Goal: Task Accomplishment & Management: Use online tool/utility

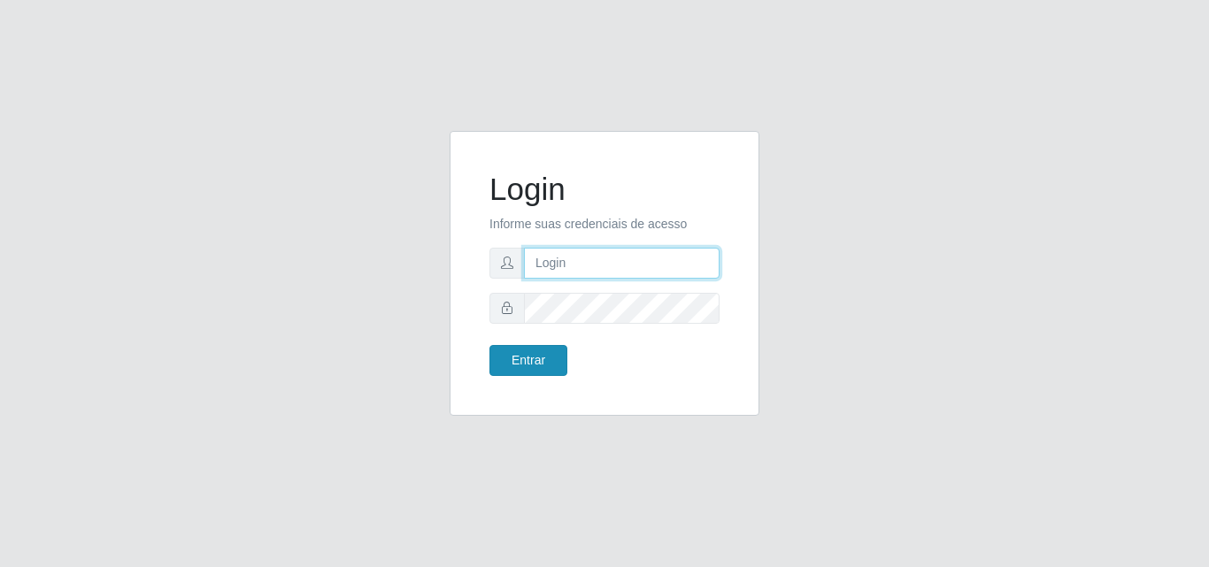
type input "[EMAIL_ADDRESS][DOMAIN_NAME]"
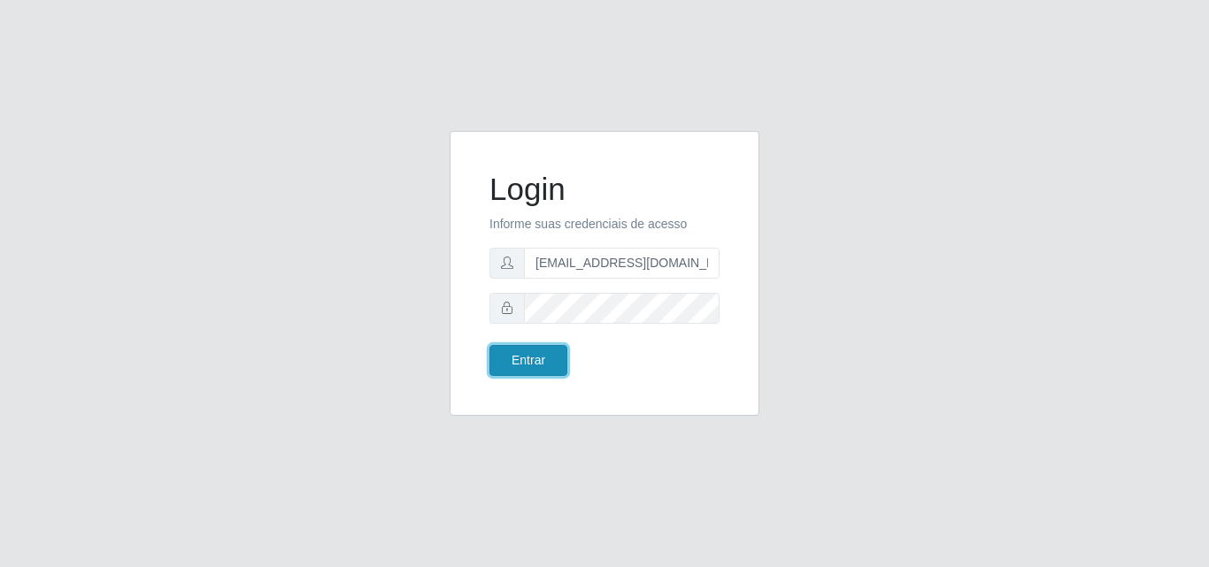
click at [525, 369] on button "Entrar" at bounding box center [528, 360] width 78 height 31
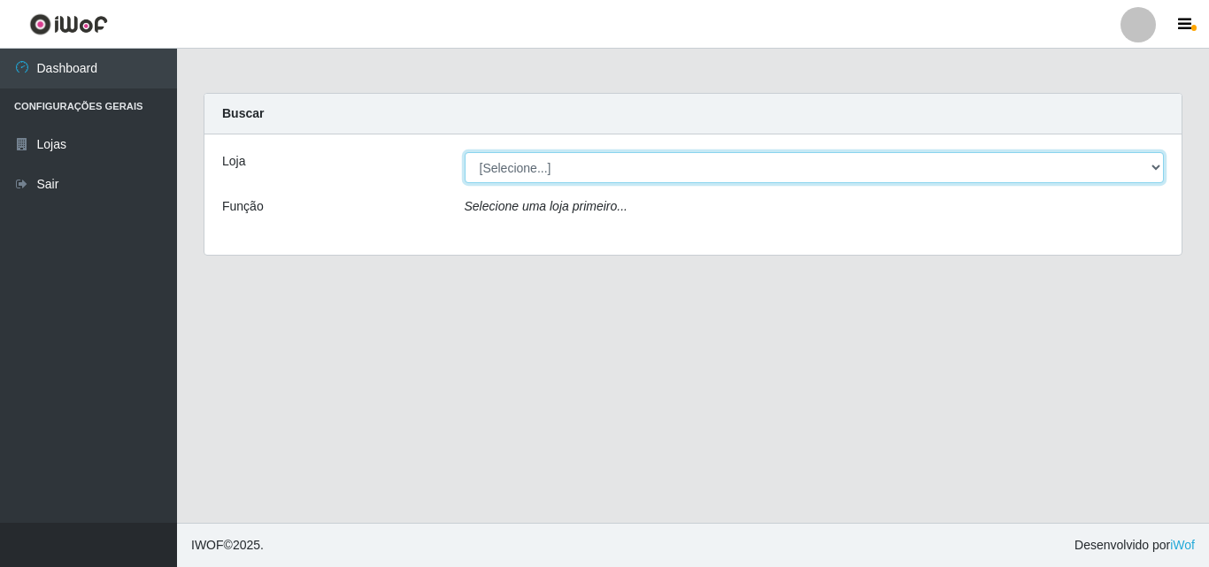
click at [1006, 178] on select "[Selecione...] Rede Potiguar 1 - Macaíba" at bounding box center [815, 167] width 700 height 31
select select "100"
click at [465, 152] on select "[Selecione...] Rede Potiguar 1 - Macaíba" at bounding box center [815, 167] width 700 height 31
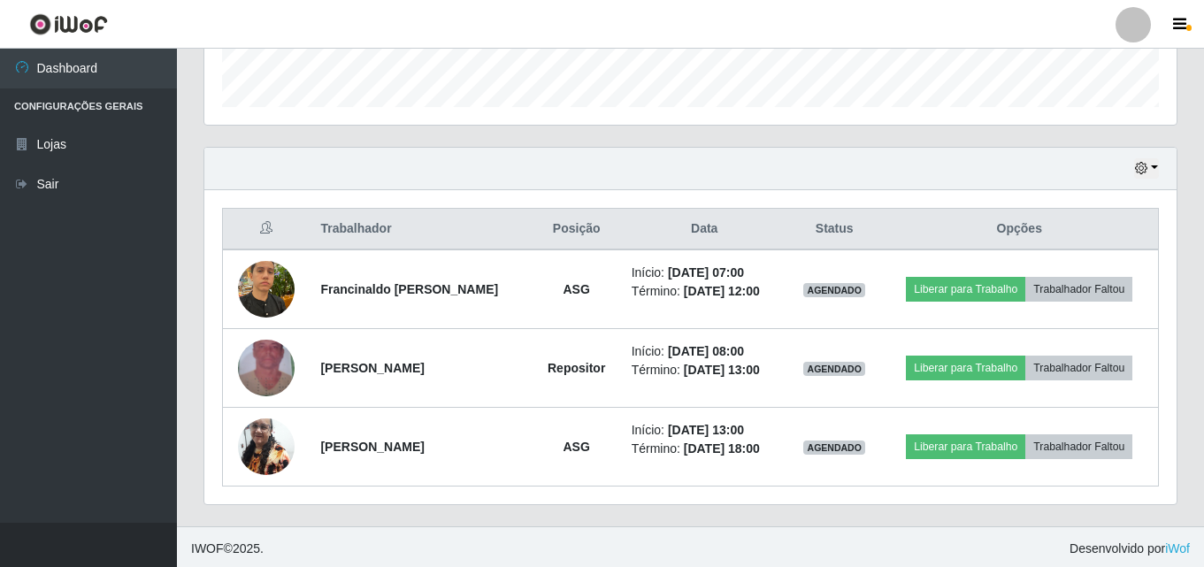
scroll to position [529, 0]
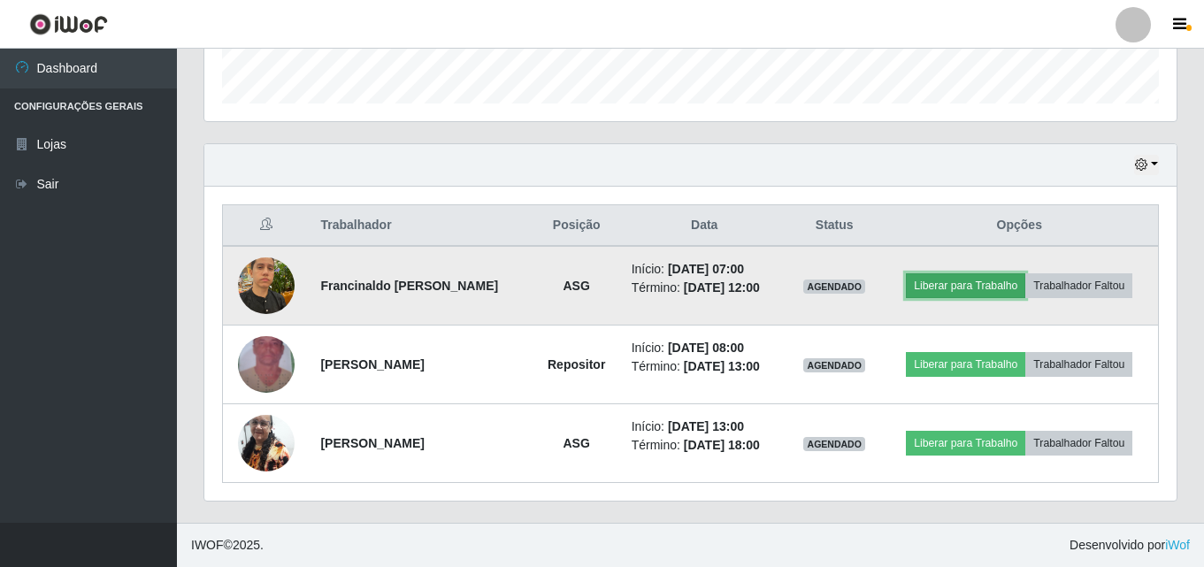
click at [1010, 293] on button "Liberar para Trabalho" at bounding box center [965, 285] width 119 height 25
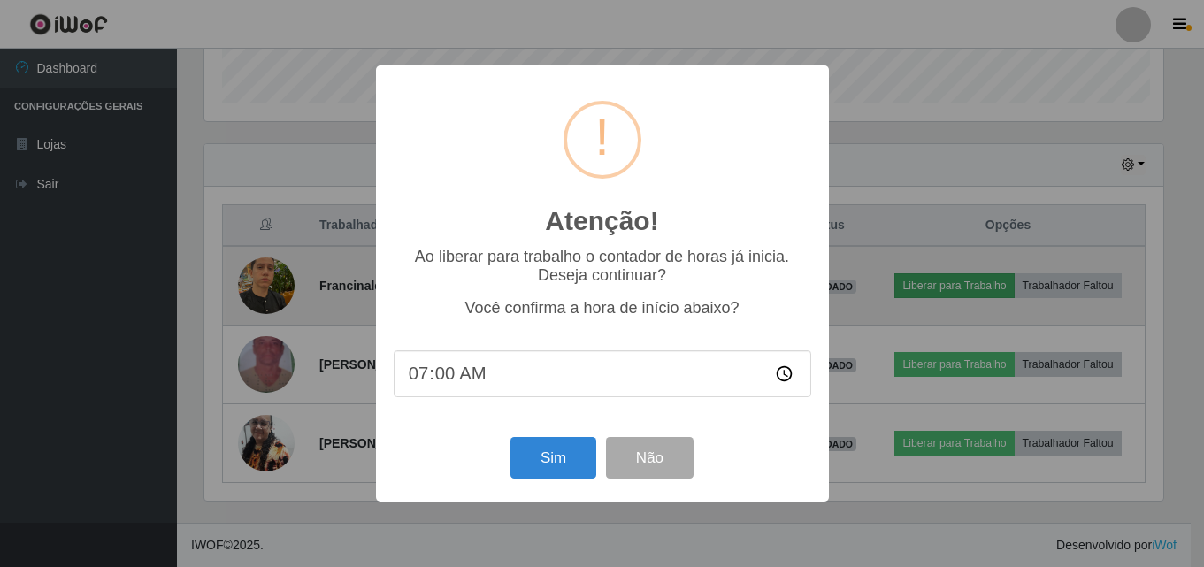
scroll to position [367, 964]
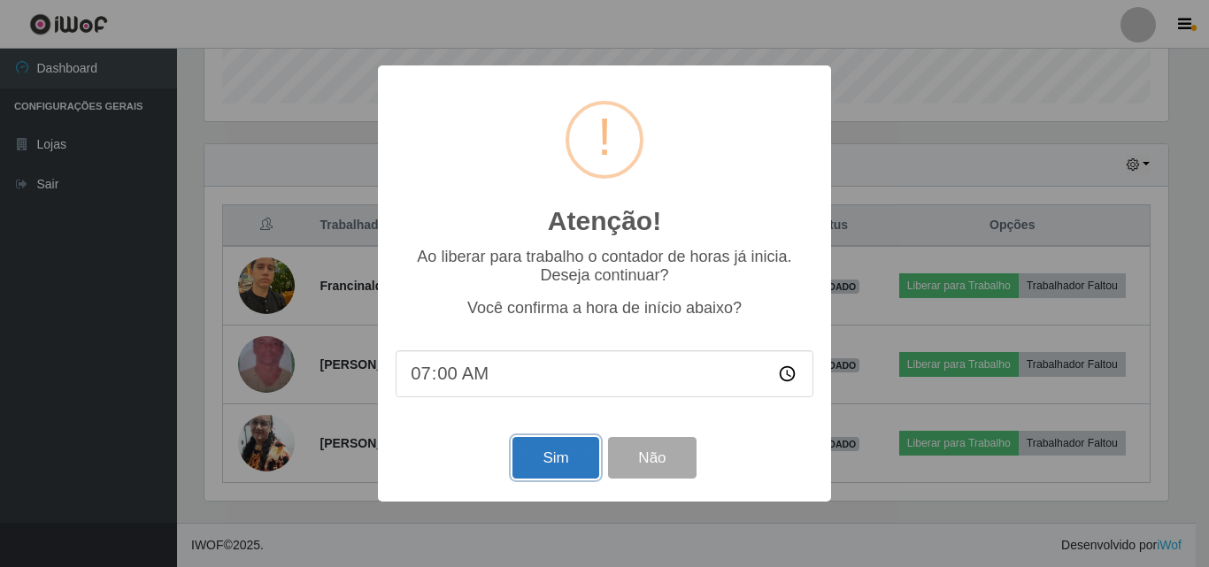
click at [549, 456] on button "Sim" at bounding box center [555, 458] width 86 height 42
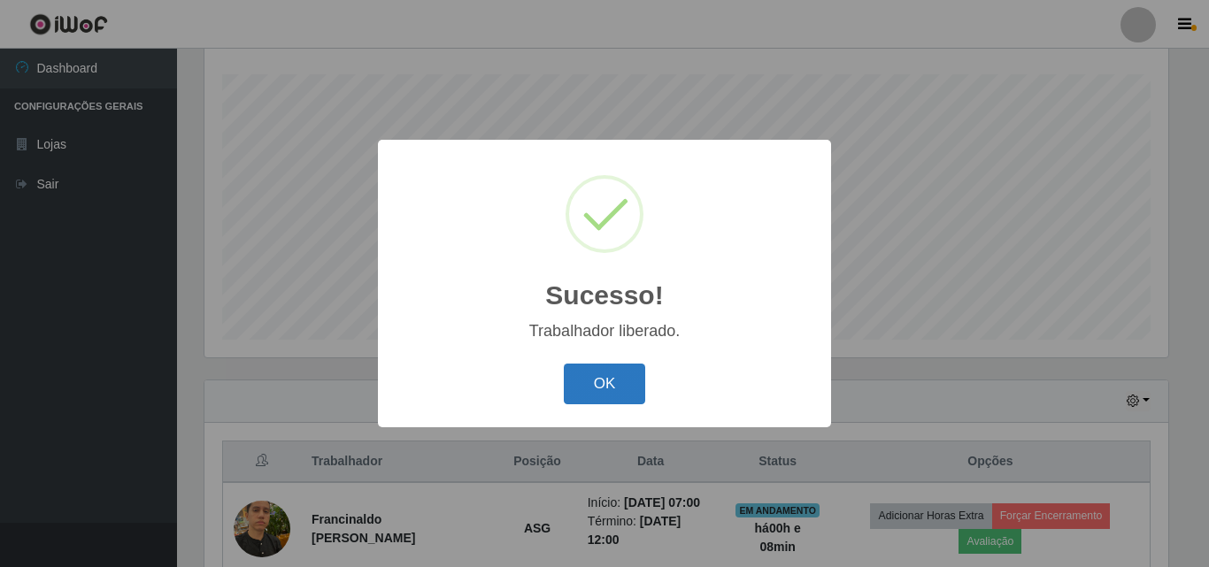
click at [588, 387] on button "OK" at bounding box center [605, 385] width 82 height 42
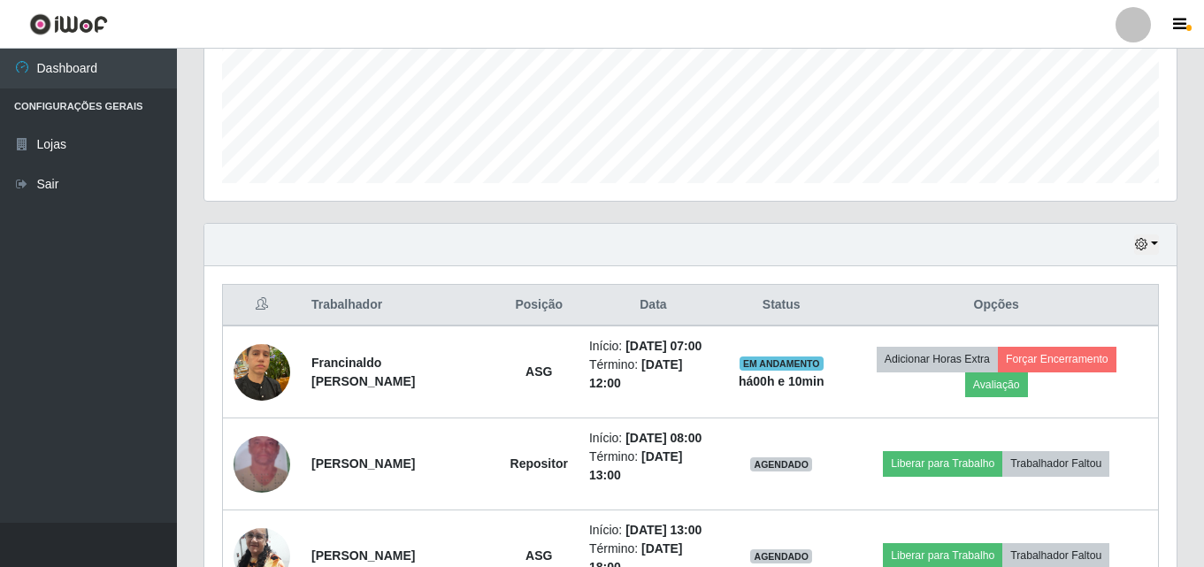
scroll to position [303, 0]
